Goal: Task Accomplishment & Management: Use online tool/utility

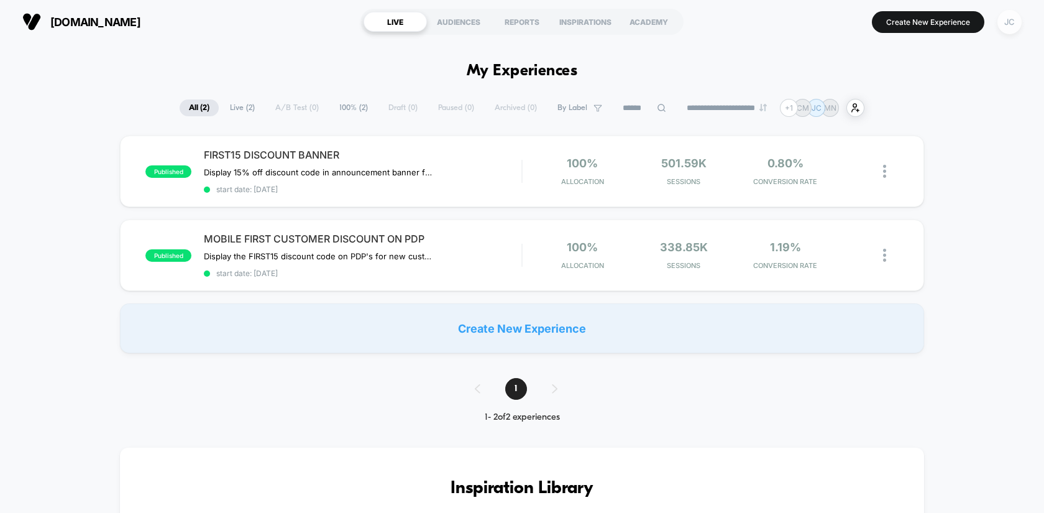
click at [1013, 23] on div "JC" at bounding box center [1009, 22] width 24 height 24
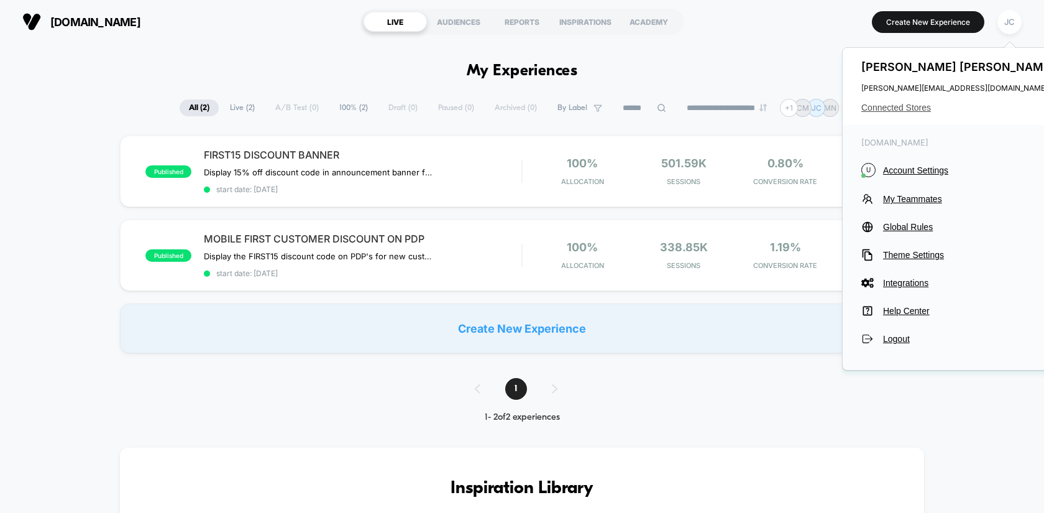
click at [915, 112] on span "Connected Stores" at bounding box center [959, 108] width 196 height 10
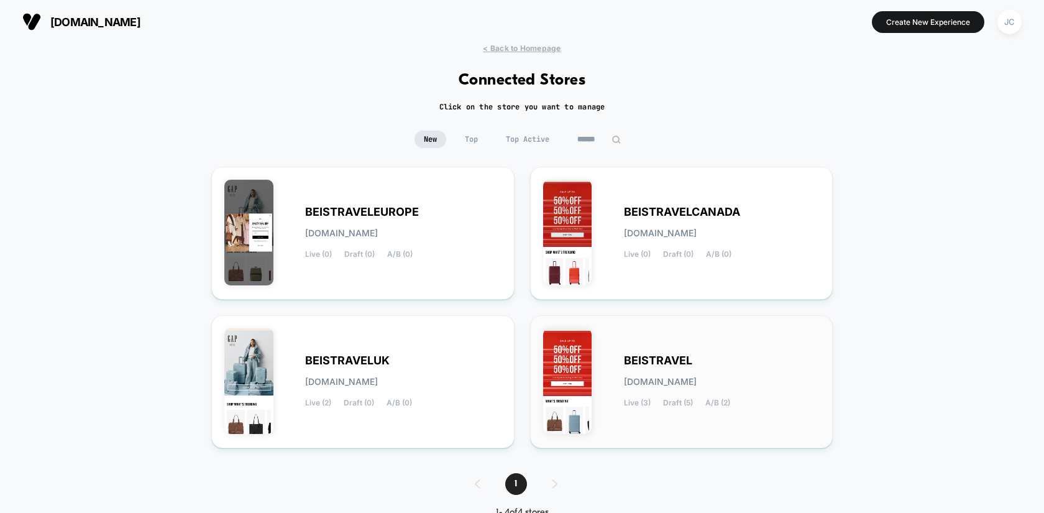
click at [639, 357] on span "BEISTRAVEL" at bounding box center [658, 360] width 68 height 9
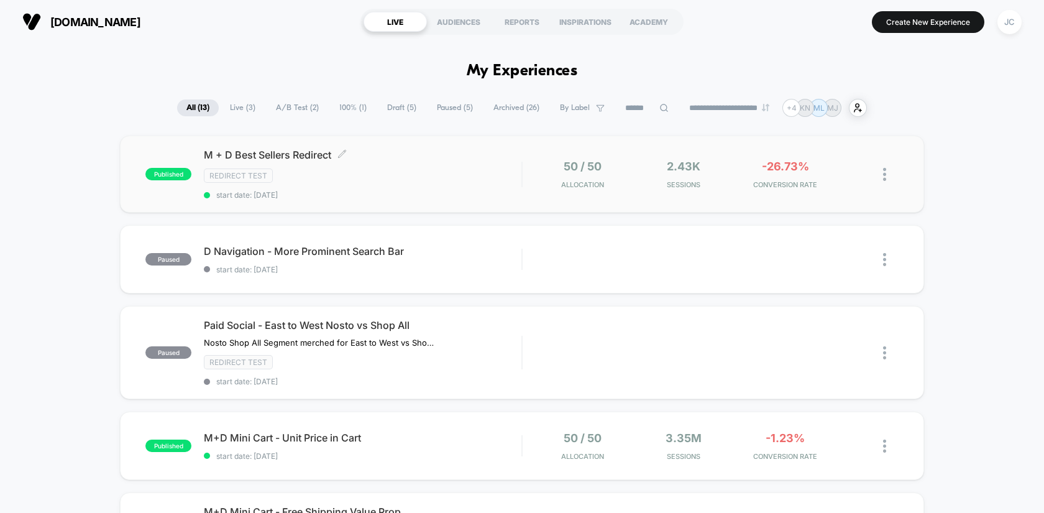
click at [451, 185] on div "M + D Best Sellers Redirect Click to edit experience details Click to edit expe…" at bounding box center [363, 173] width 318 height 51
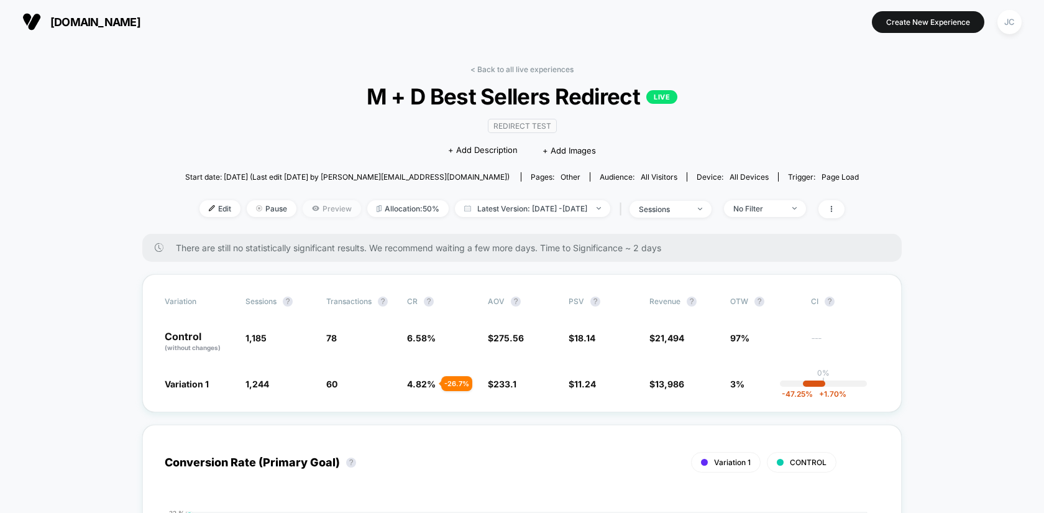
click at [312, 206] on icon at bounding box center [315, 208] width 7 height 5
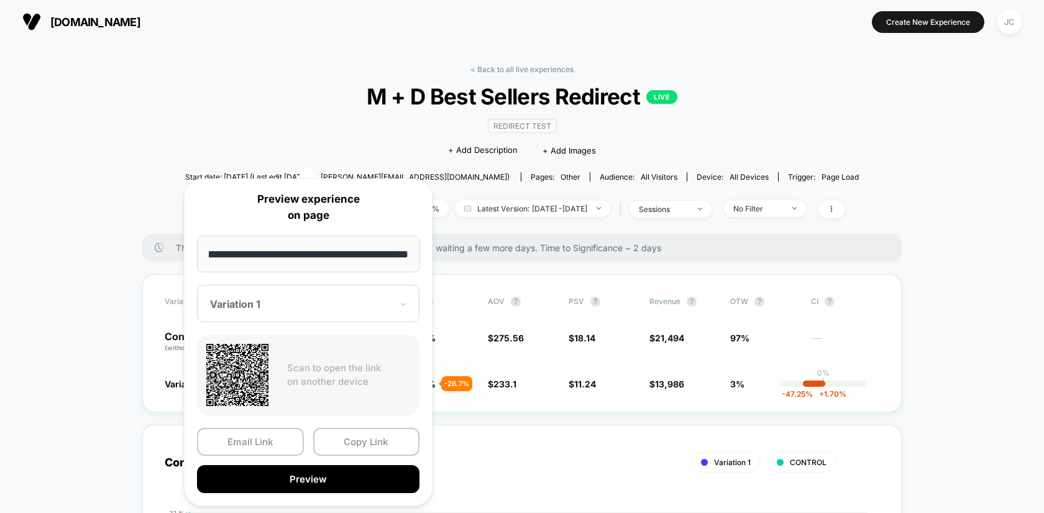
scroll to position [105, 0]
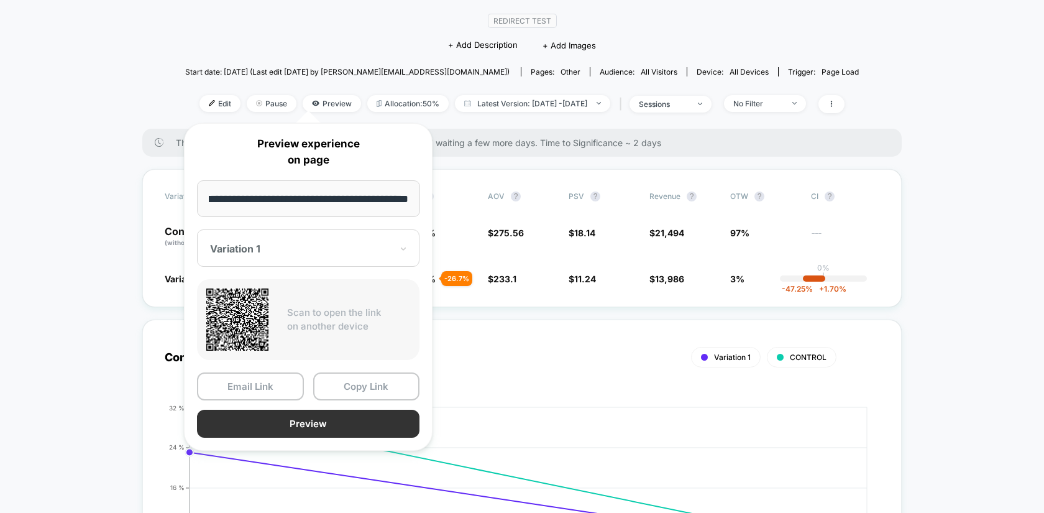
click at [364, 419] on button "Preview" at bounding box center [308, 423] width 222 height 28
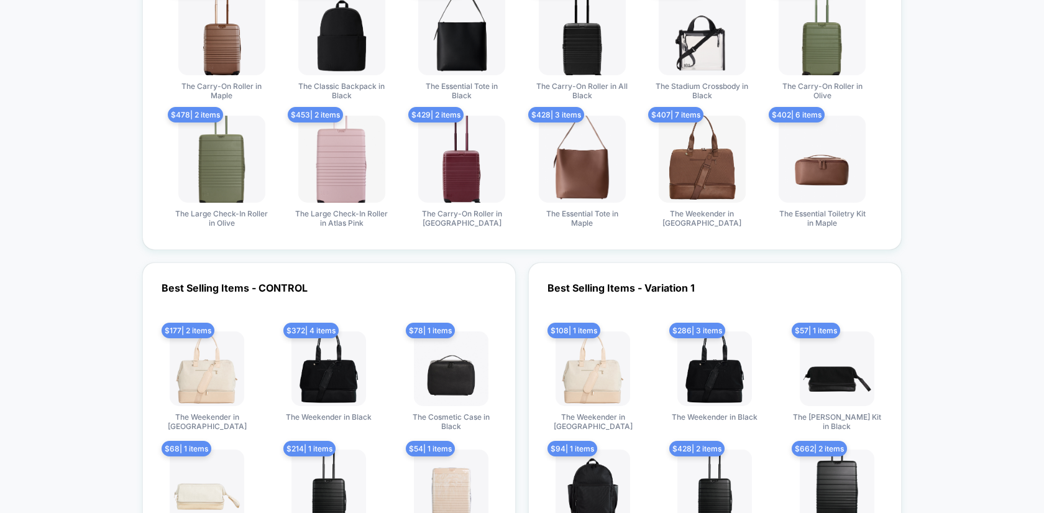
scroll to position [844, 0]
